Goal: Register for event/course

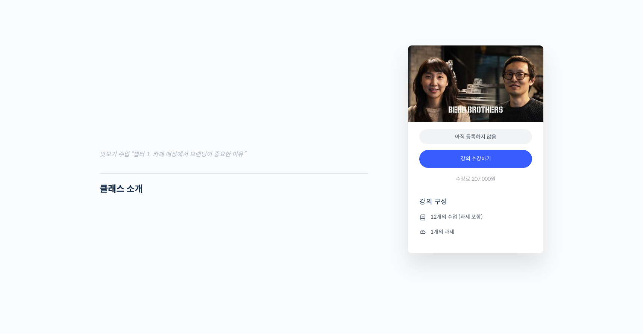
scroll to position [1039, 0]
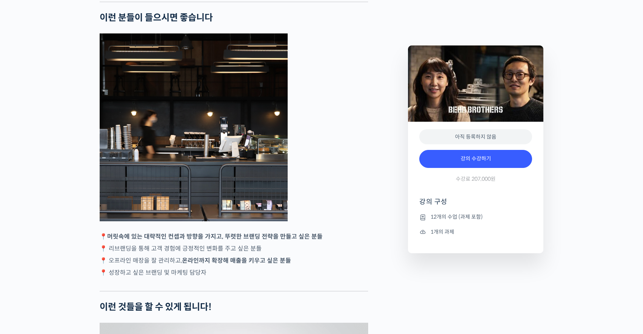
scroll to position [1565, 0]
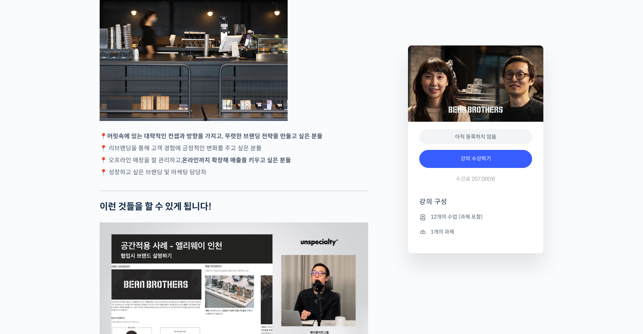
click at [67, 102] on div "성공적인 개인 카페 창업을 위한 실전 브랜딩과 마케팅 강의 상세 내용 확인하기 강사 소개 성훈식 서울대 화학생물공학부 졸업 에이블커피그룹 공동…" at bounding box center [321, 310] width 643 height 3130
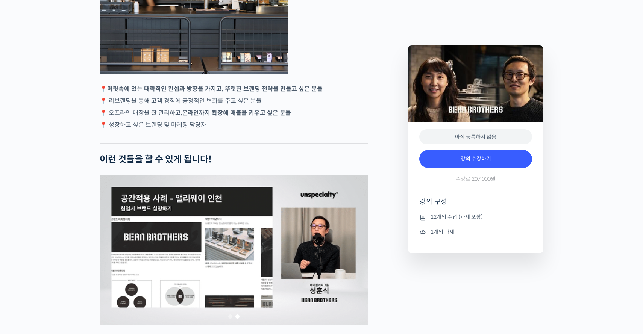
click at [67, 102] on div "성공적인 개인 카페 창업을 위한 실전 브랜딩과 마케팅 강의 상세 내용 확인하기 강사 소개 성훈식 서울대 화학생물공학부 졸업 에이블커피그룹 공동…" at bounding box center [321, 262] width 643 height 3130
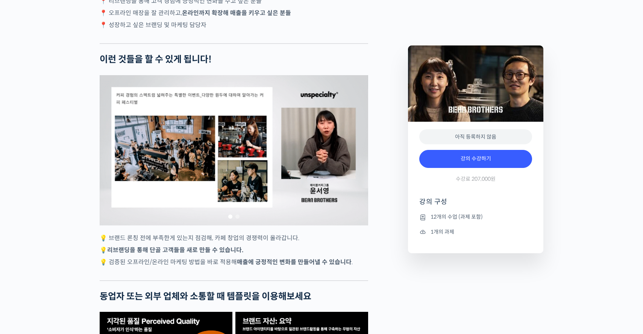
scroll to position [1724, 0]
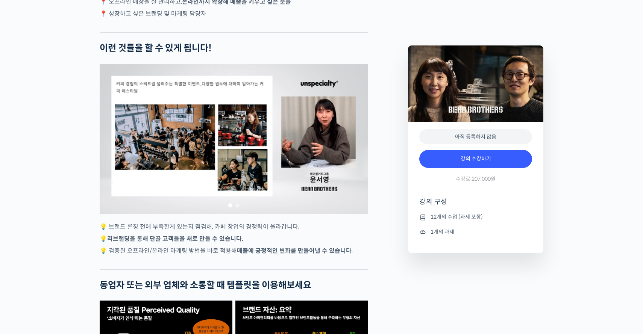
click at [67, 102] on div "성공적인 개인 카페 창업을 위한 실전 브랜딩과 마케팅 강의 상세 내용 확인하기 강사 소개 성훈식 서울대 화학생물공학부 졸업 에이블커피그룹 공동…" at bounding box center [321, 151] width 643 height 3130
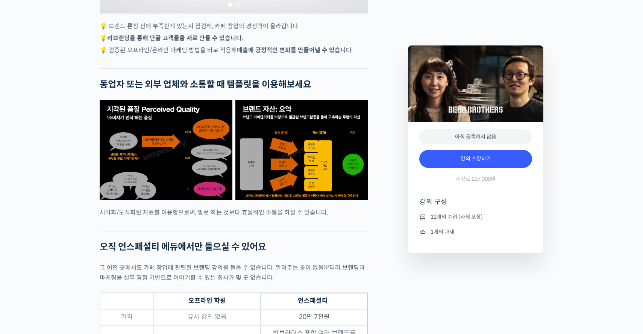
scroll to position [1937, 0]
